Goal: Information Seeking & Learning: Learn about a topic

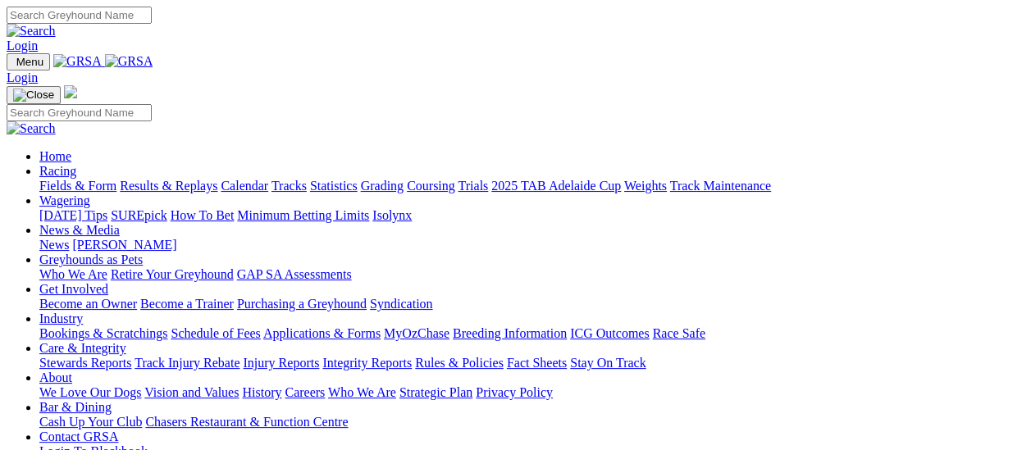
click at [176, 179] on link "Results & Replays" at bounding box center [169, 186] width 98 height 14
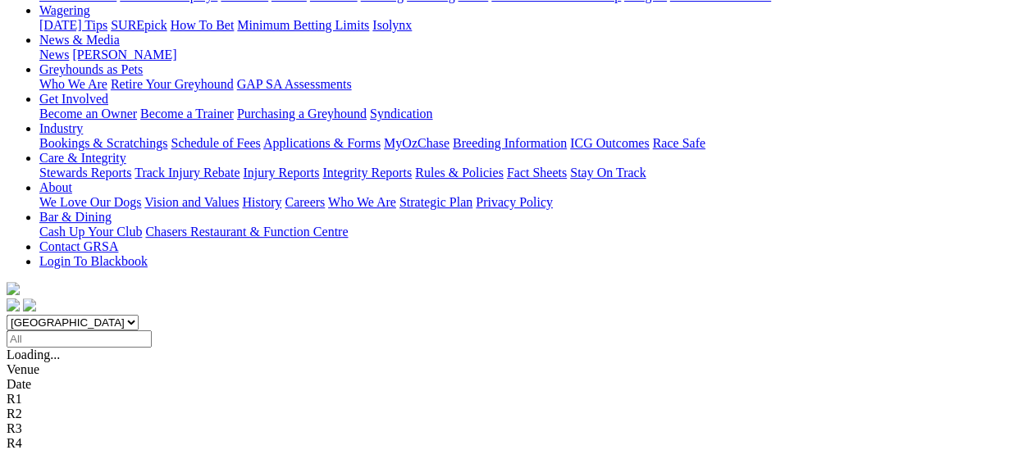
scroll to position [246, 0]
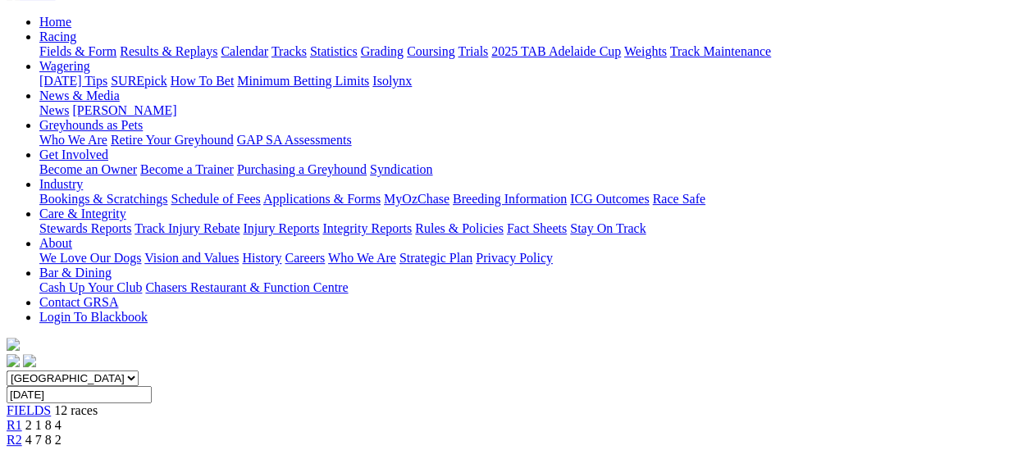
scroll to position [164, 0]
click at [22, 433] on span "R2" at bounding box center [15, 440] width 16 height 14
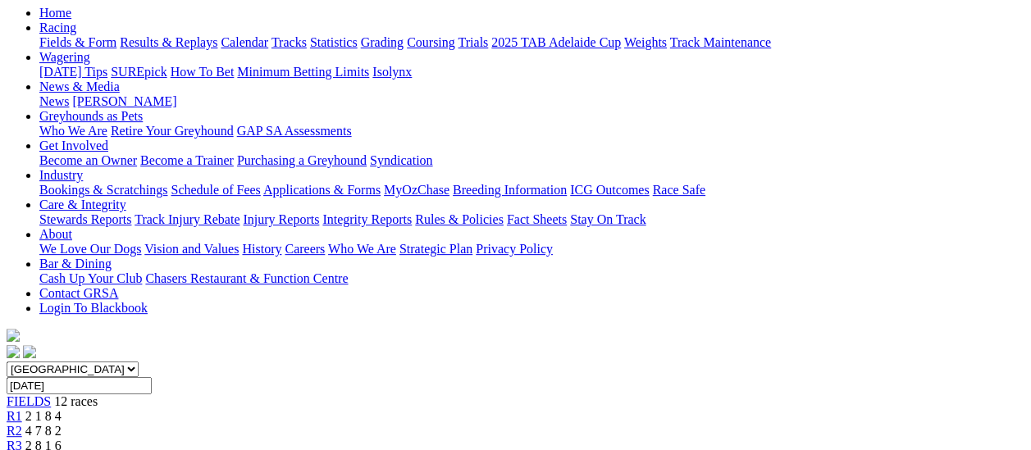
scroll to position [164, 0]
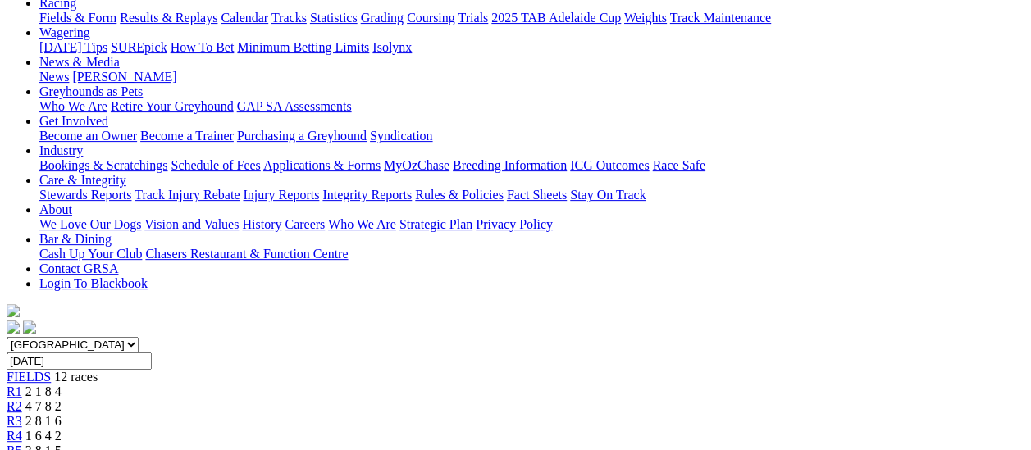
scroll to position [164, 0]
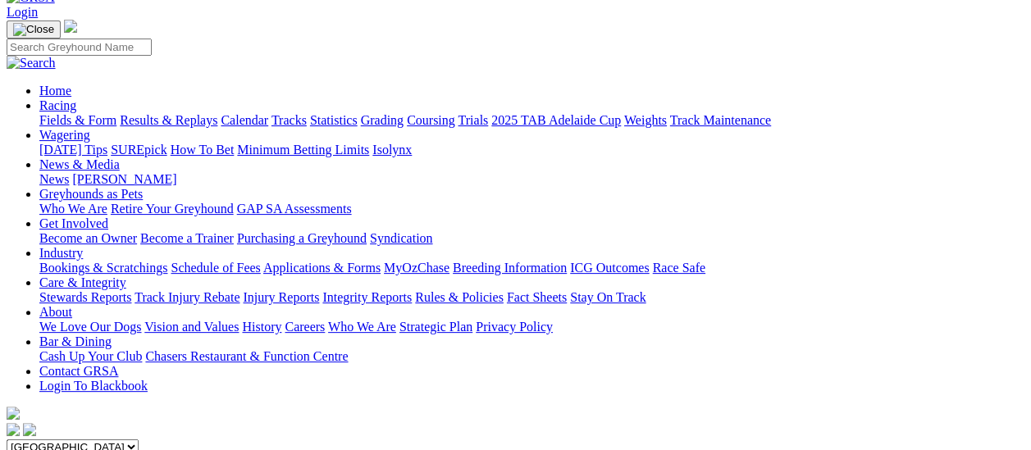
scroll to position [82, 0]
